Goal: Entertainment & Leisure: Consume media (video, audio)

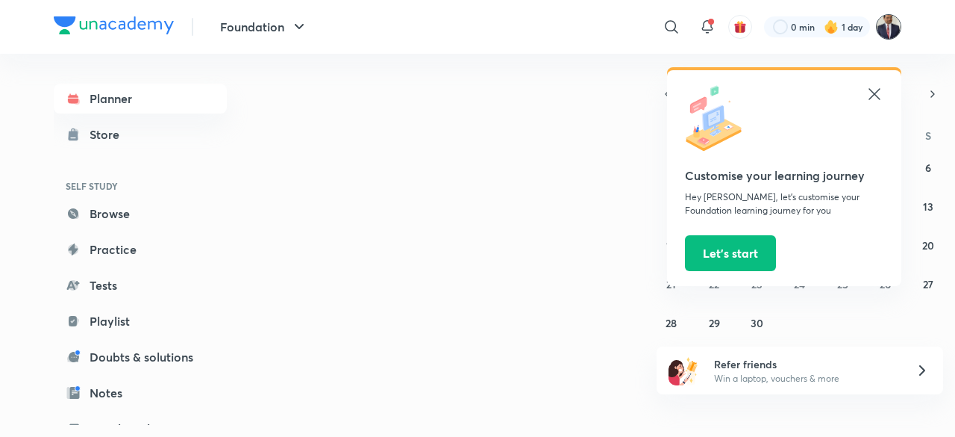
click at [885, 26] on img at bounding box center [888, 26] width 25 height 25
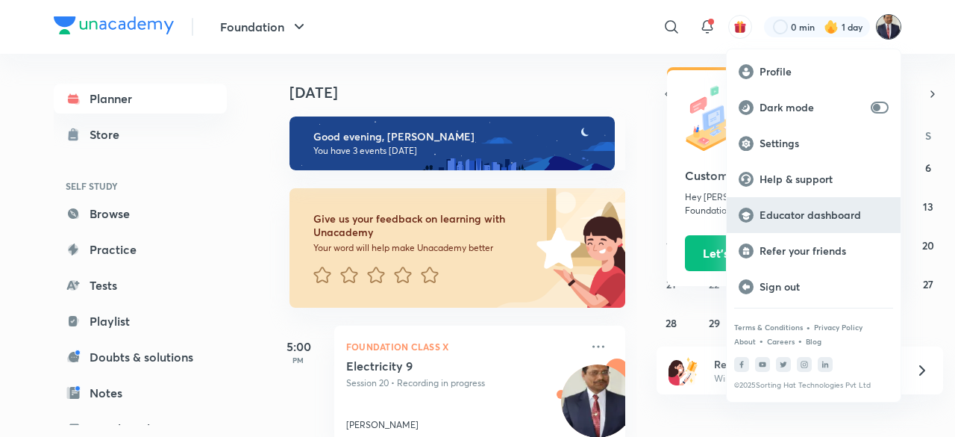
click at [829, 216] on p "Educator dashboard" at bounding box center [824, 214] width 129 height 13
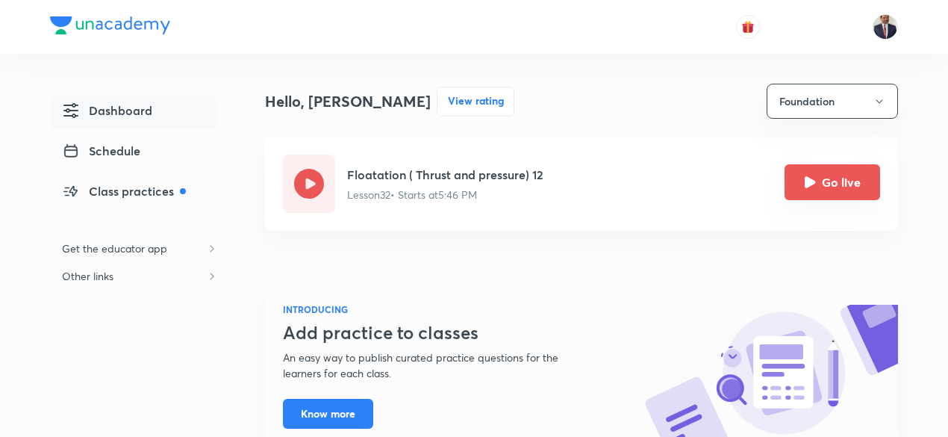
click at [795, 193] on button "Go live" at bounding box center [832, 182] width 96 height 36
